Goal: Find specific page/section: Find specific page/section

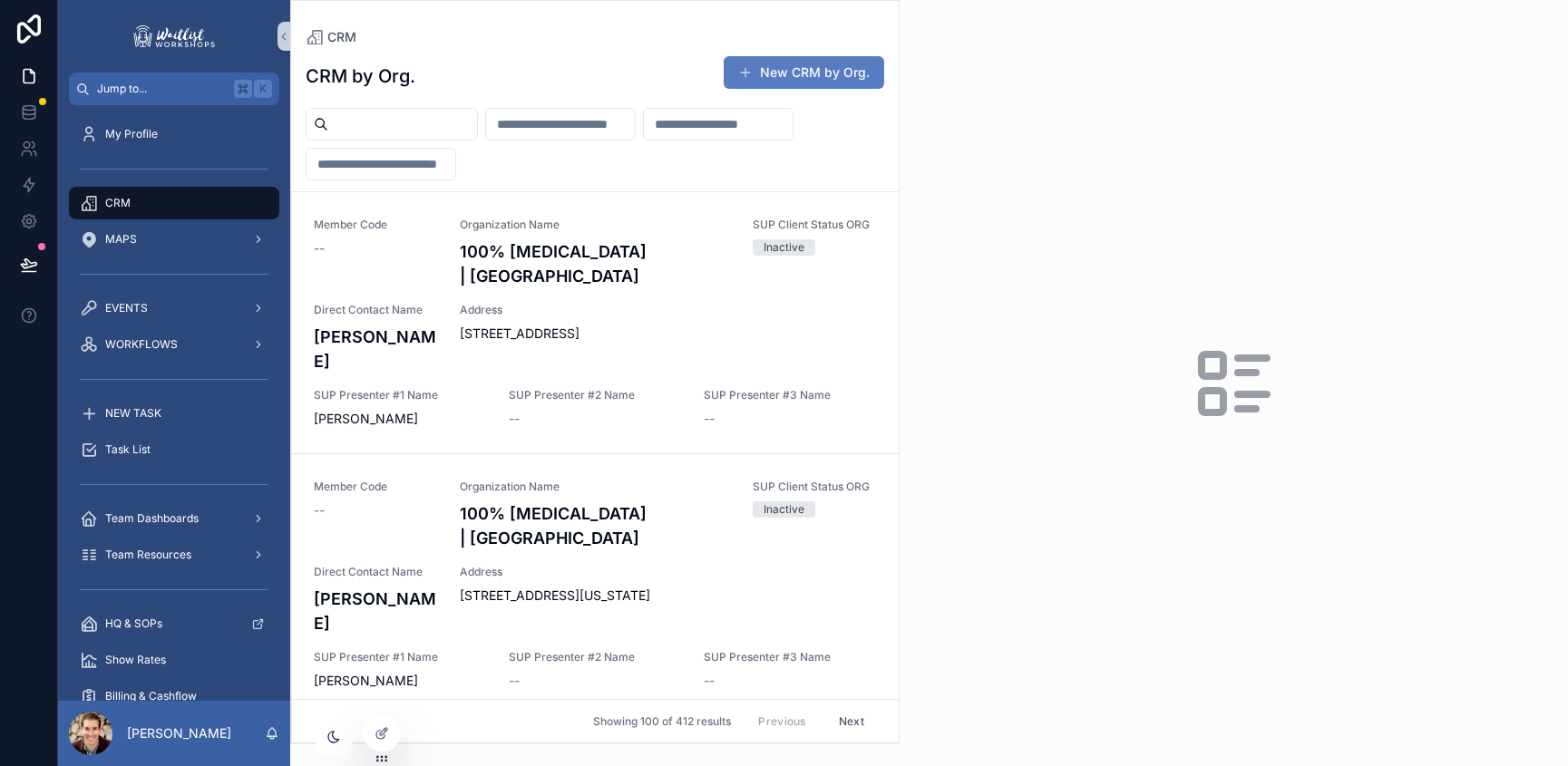
click at [380, 127] on input "scrollable content" at bounding box center [402, 124] width 149 height 26
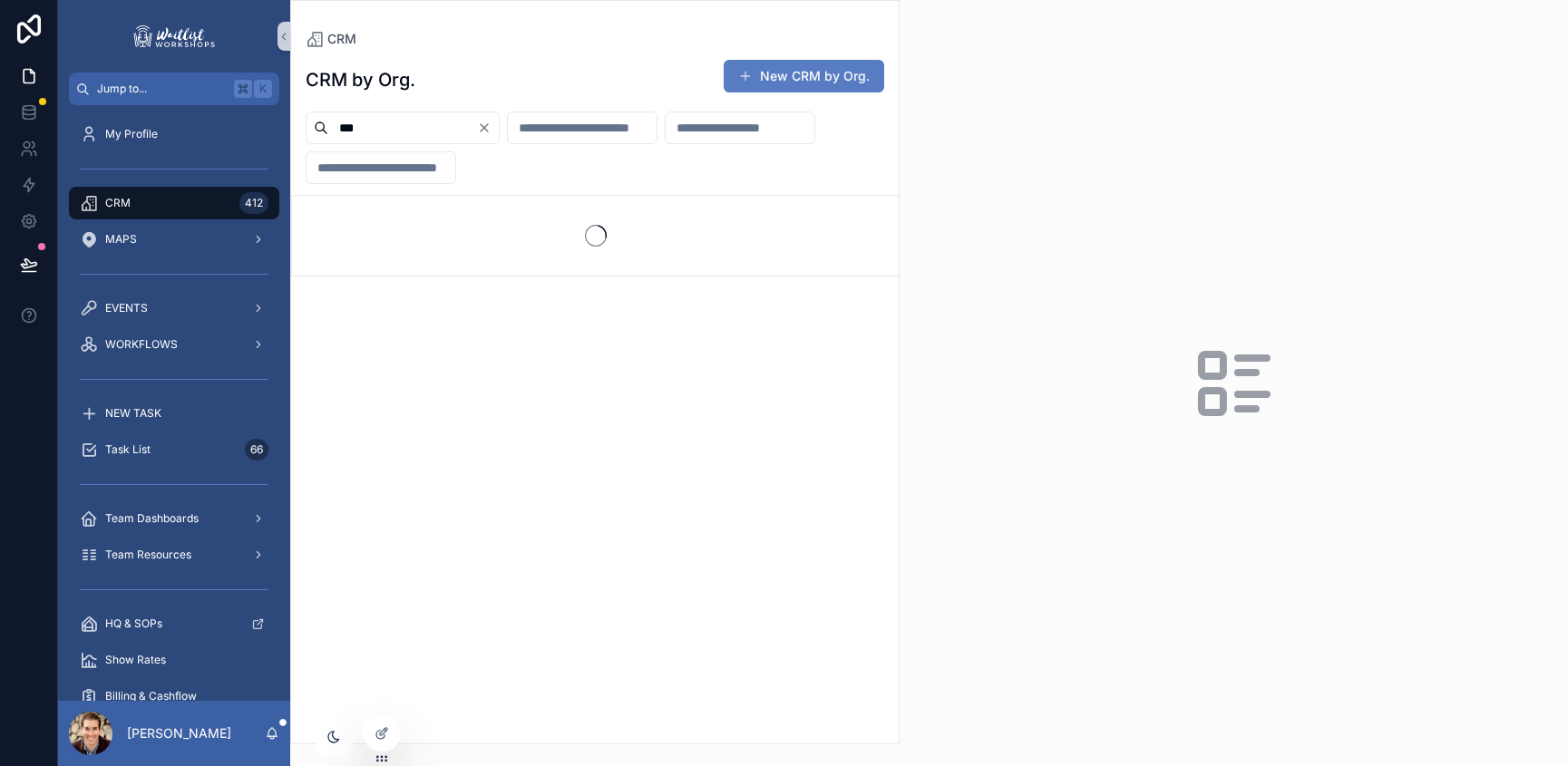
type input "***"
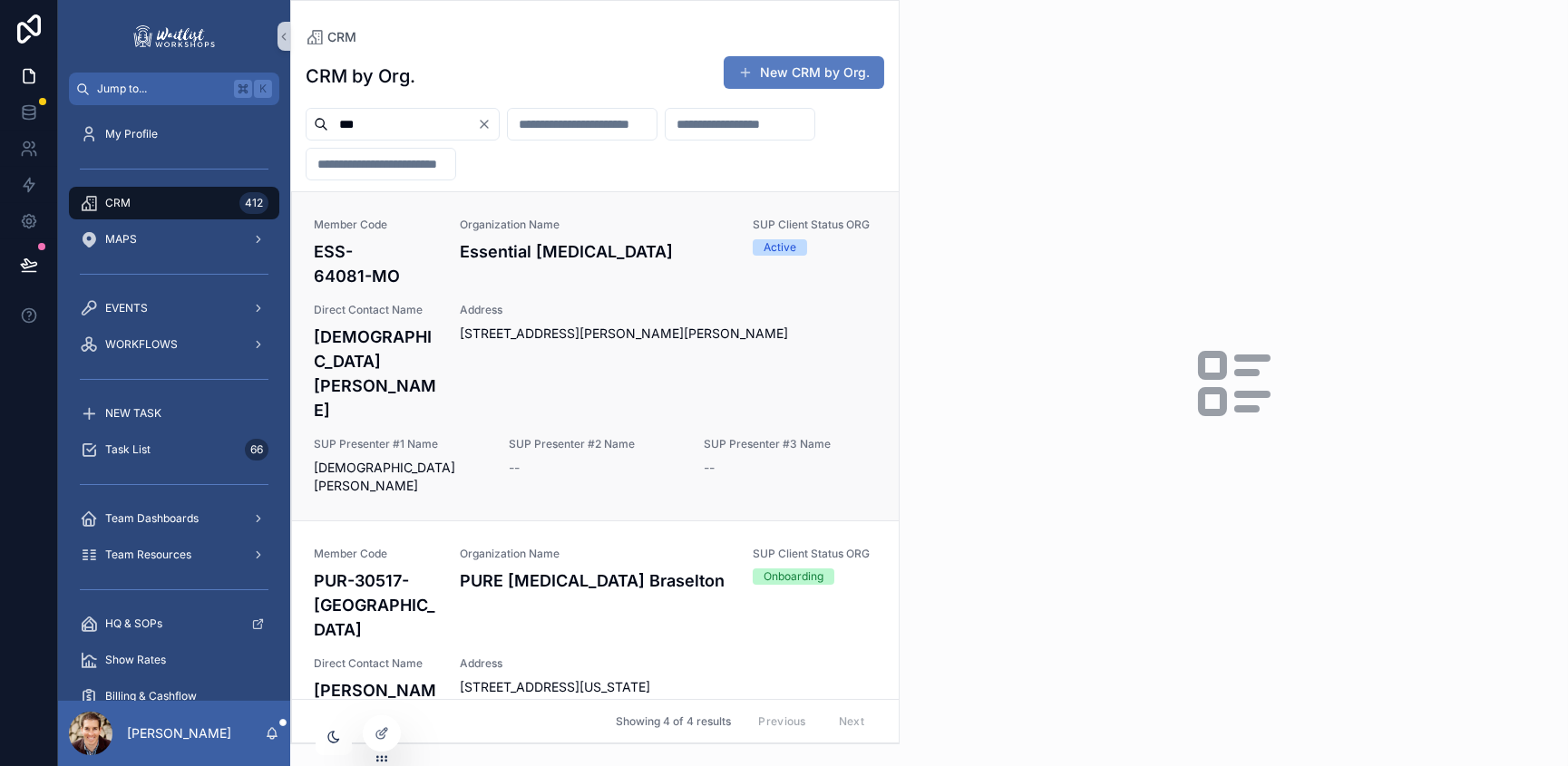
click at [399, 324] on h4 "[DEMOGRAPHIC_DATA][PERSON_NAME]" at bounding box center [376, 373] width 124 height 98
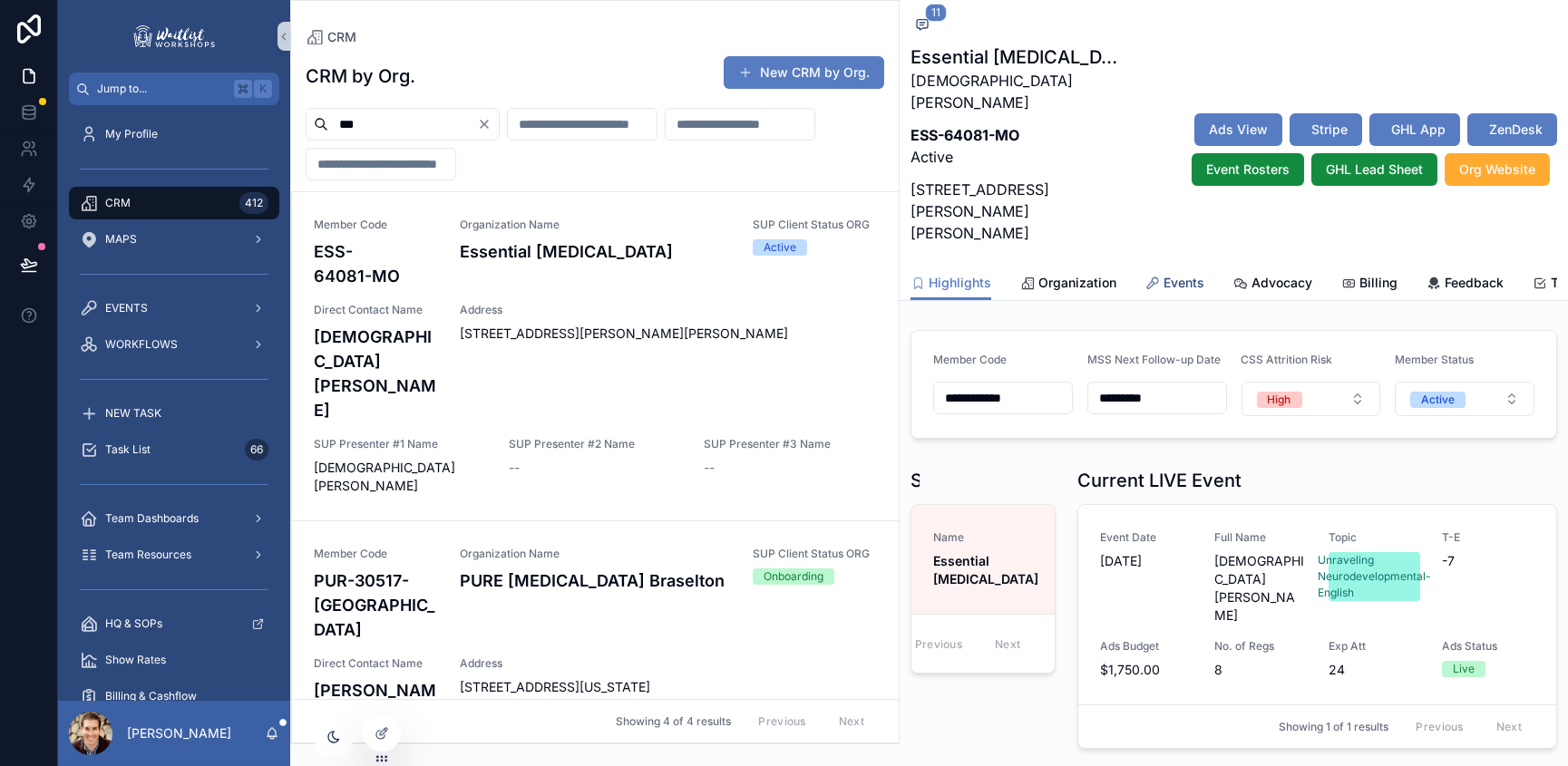
click at [1183, 274] on span "Events" at bounding box center [1183, 283] width 41 height 18
